Goal: Browse casually: Explore the website without a specific task or goal

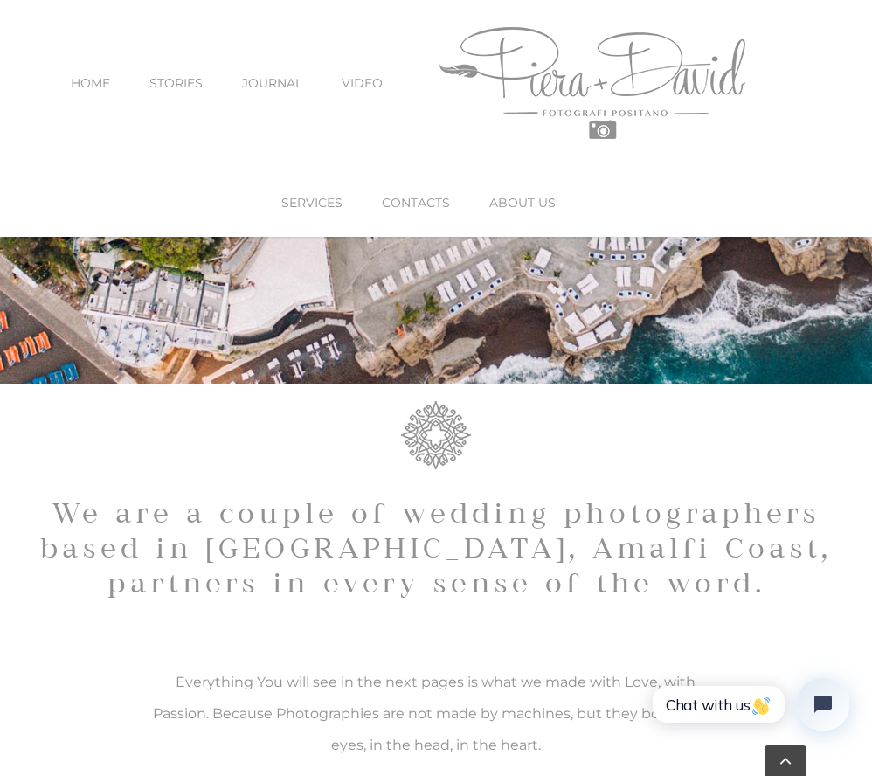
scroll to position [460, 0]
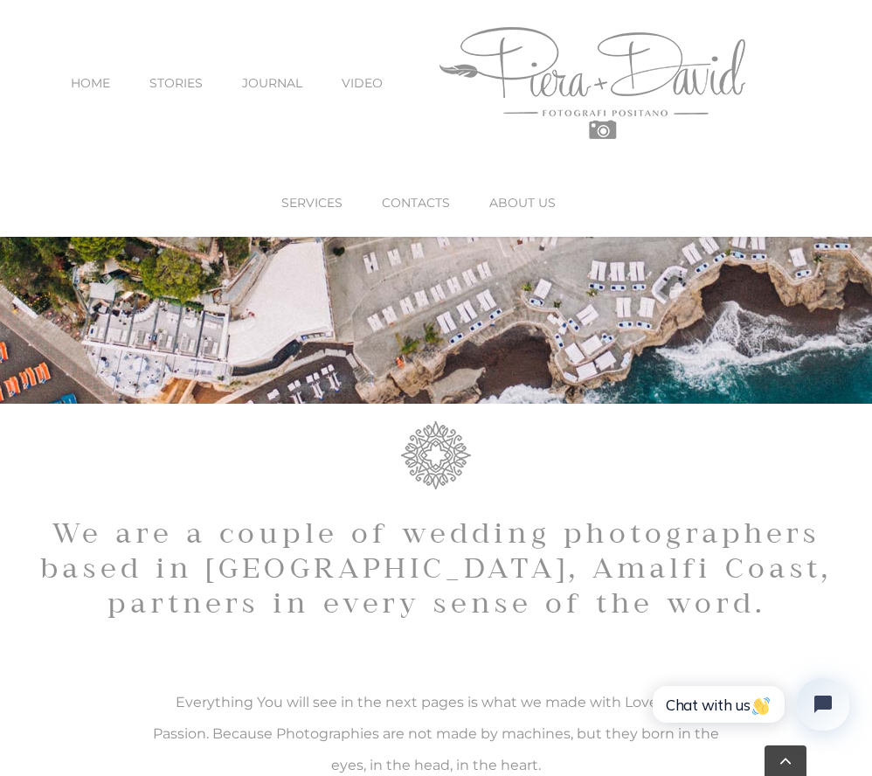
click at [329, 197] on span "SERVICES" at bounding box center [311, 203] width 61 height 12
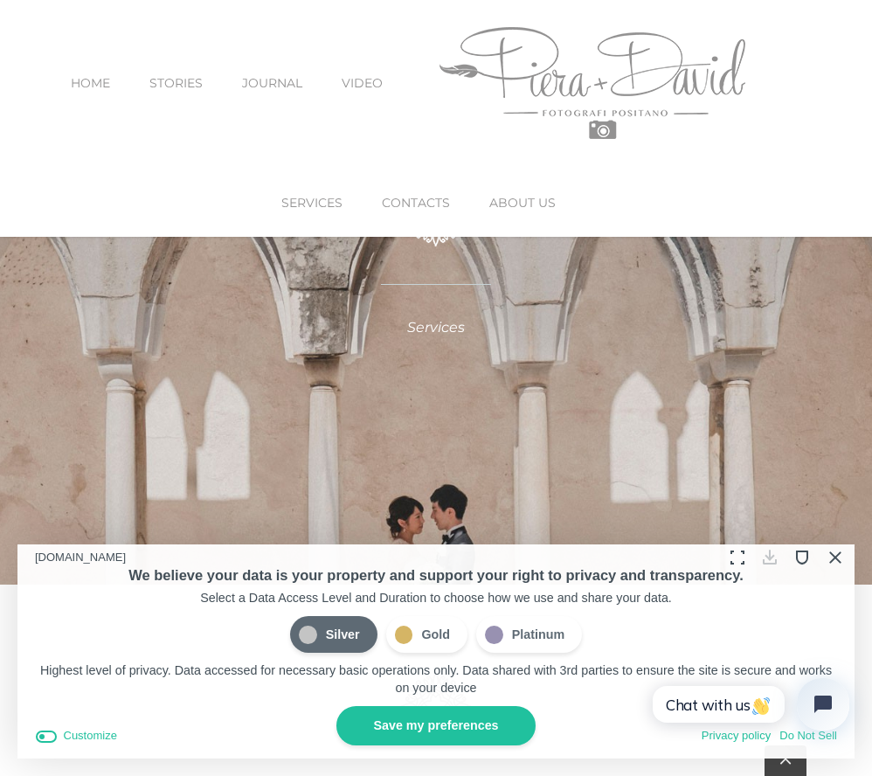
scroll to position [267, 0]
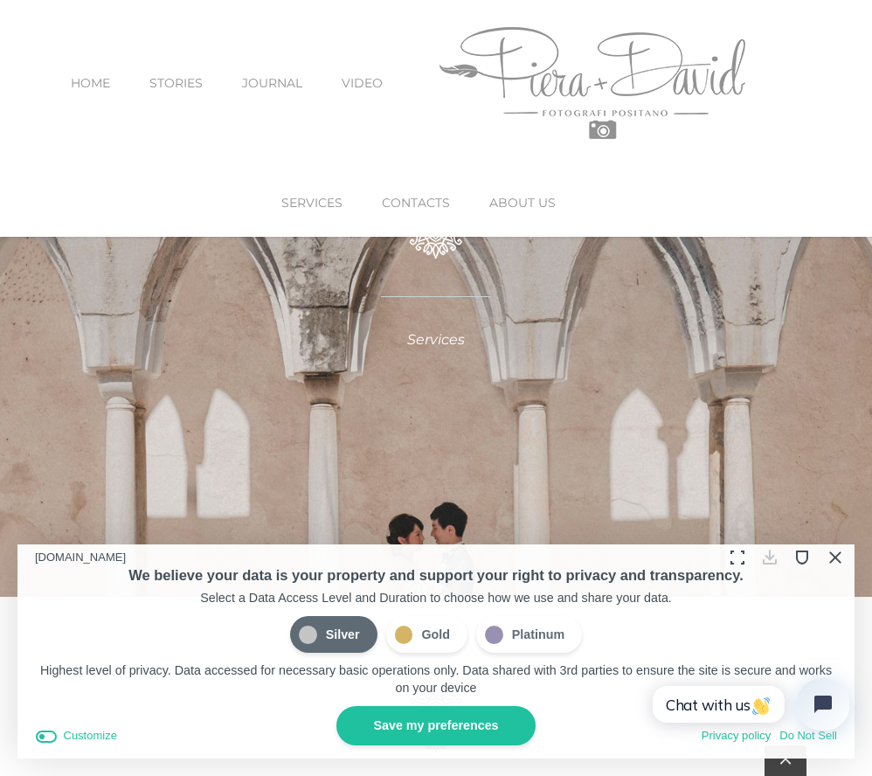
click at [357, 636] on span "Silver" at bounding box center [333, 634] width 87 height 37
click at [295, 619] on input "Silver" at bounding box center [295, 619] width 0 height 0
click at [468, 729] on button "Save my preferences" at bounding box center [435, 725] width 198 height 39
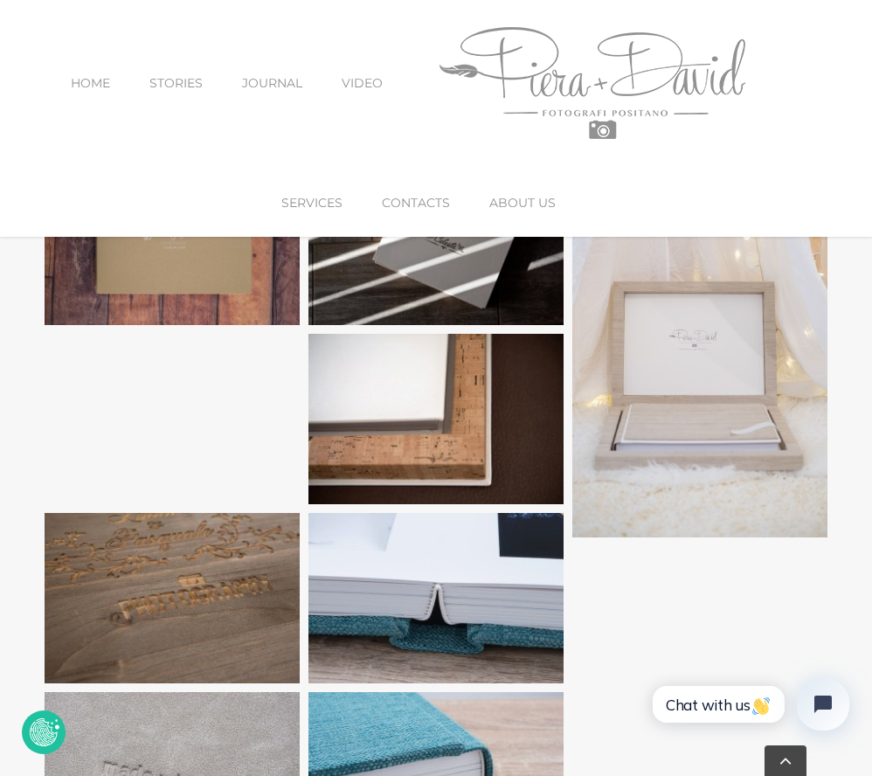
scroll to position [1785, 0]
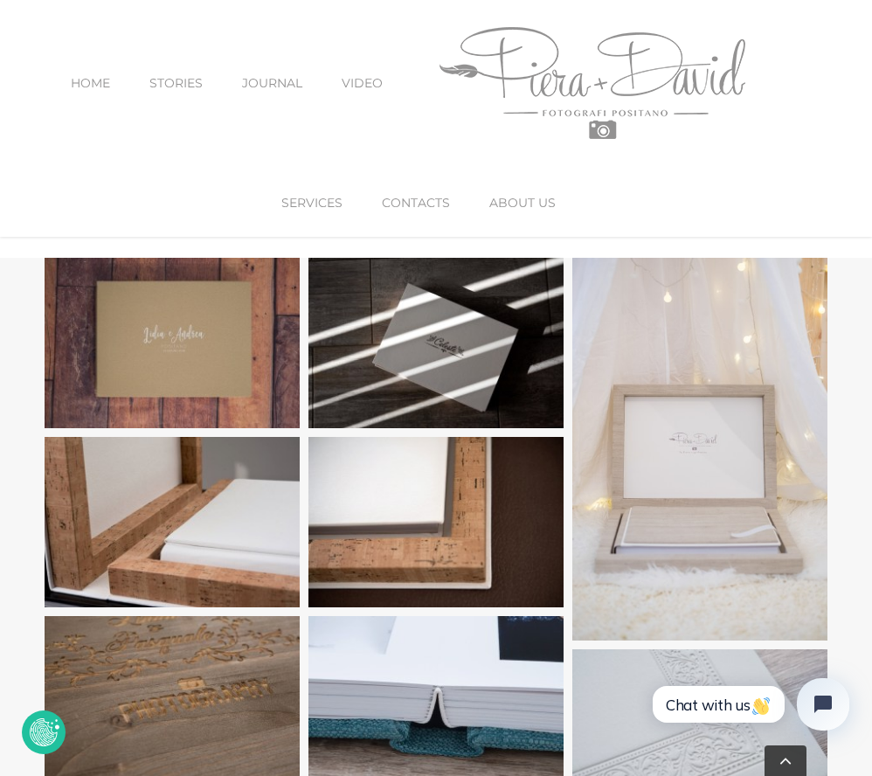
click at [379, 81] on span "VIDEO" at bounding box center [362, 83] width 41 height 12
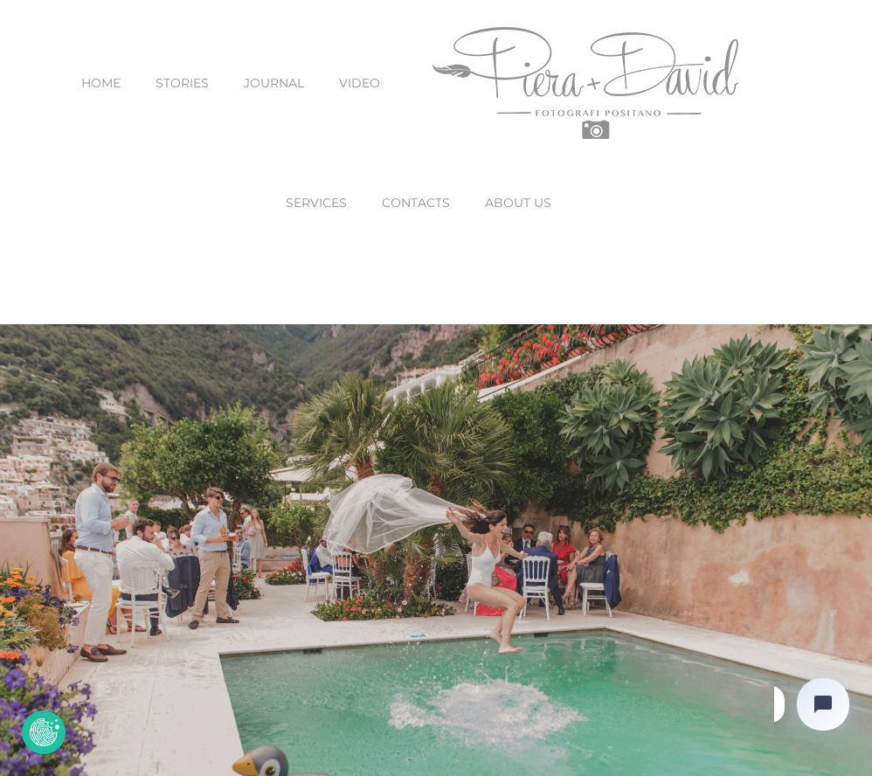
click at [435, 505] on video "Sorry, your browser doesn't support embedded videos." at bounding box center [436, 615] width 872 height 583
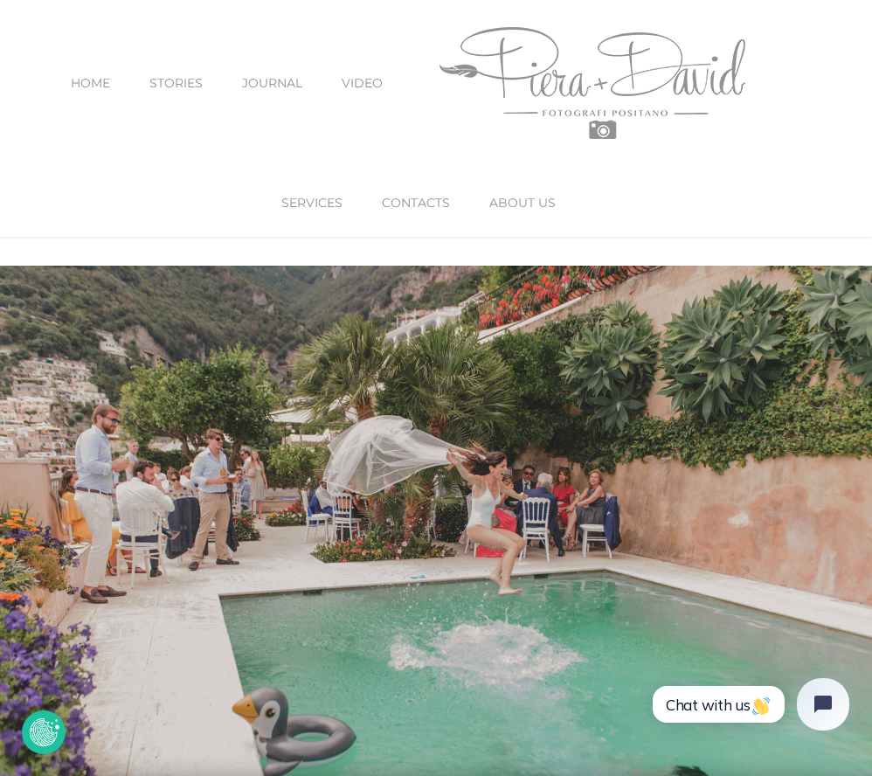
scroll to position [90, 0]
